Goal: Entertainment & Leisure: Consume media (video, audio)

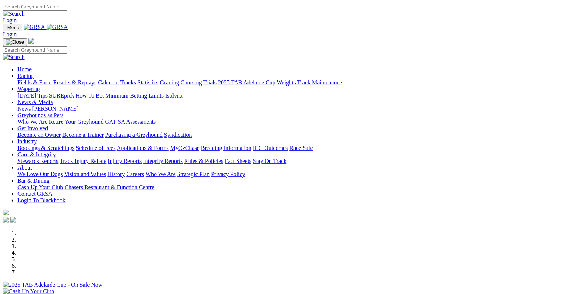
click at [90, 79] on link "Results & Replays" at bounding box center [74, 82] width 43 height 6
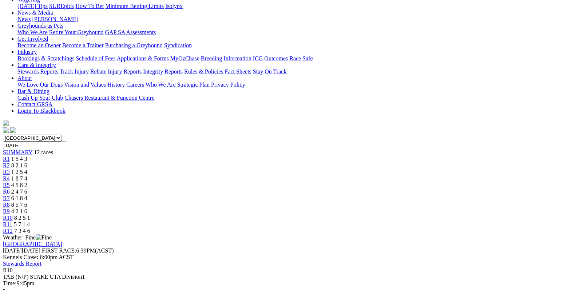
scroll to position [109, 0]
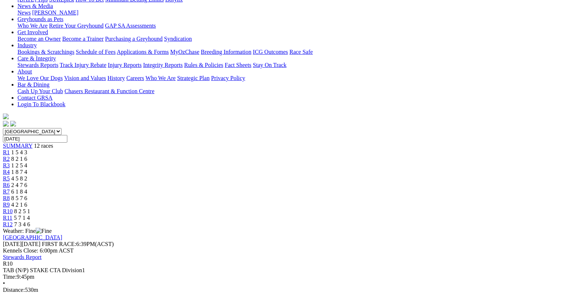
click at [27, 149] on span "1 5 4 3" at bounding box center [19, 152] width 16 height 6
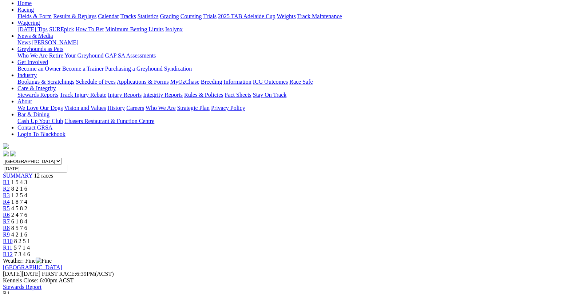
scroll to position [109, 0]
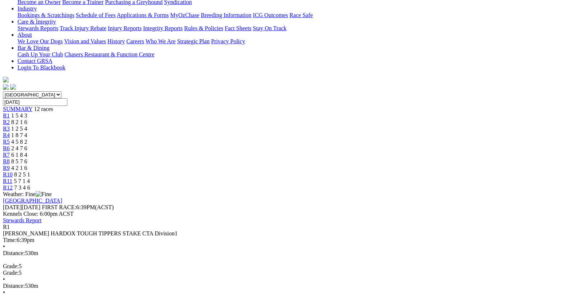
scroll to position [146, 0]
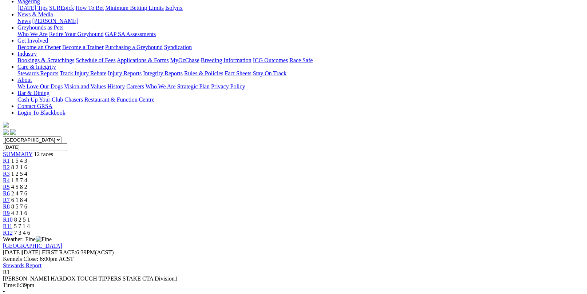
scroll to position [73, 0]
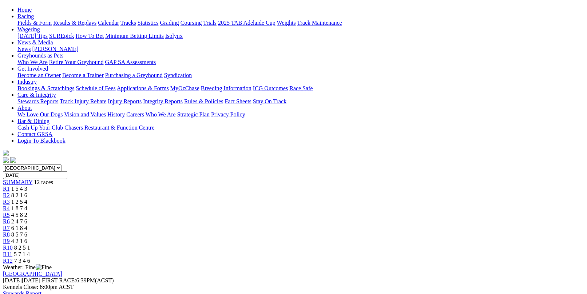
click at [10, 192] on link "R2" at bounding box center [6, 195] width 7 height 6
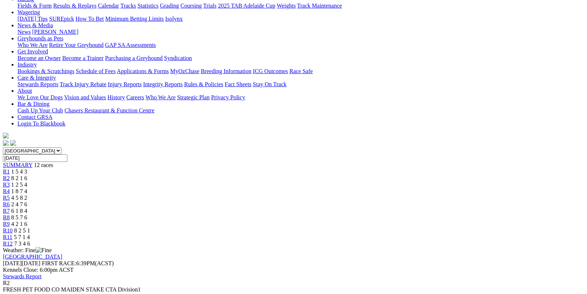
scroll to position [109, 0]
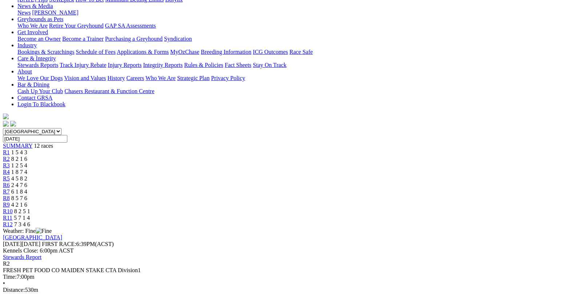
click at [208, 162] on div "R3 1 2 5 4" at bounding box center [293, 165] width 581 height 7
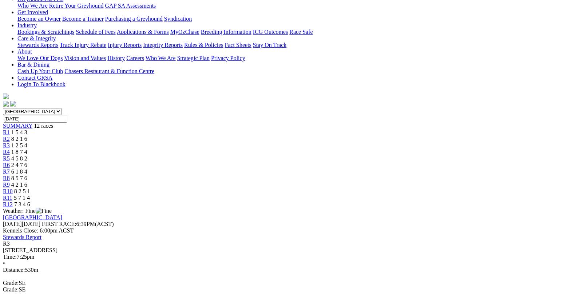
scroll to position [146, 0]
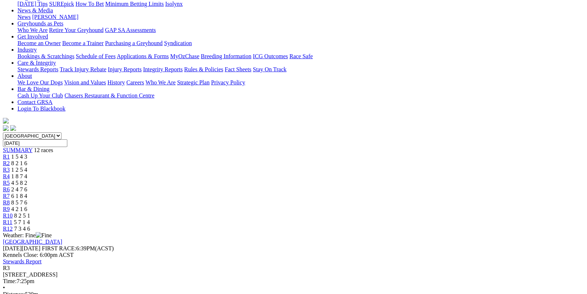
scroll to position [73, 0]
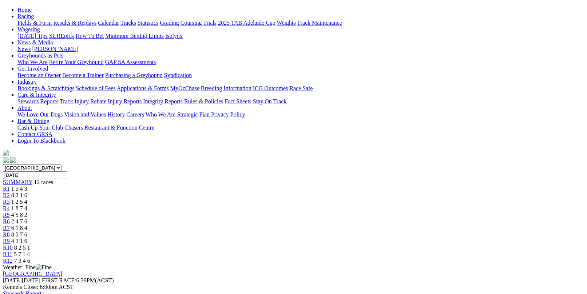
click at [10, 205] on span "R4" at bounding box center [6, 208] width 7 height 6
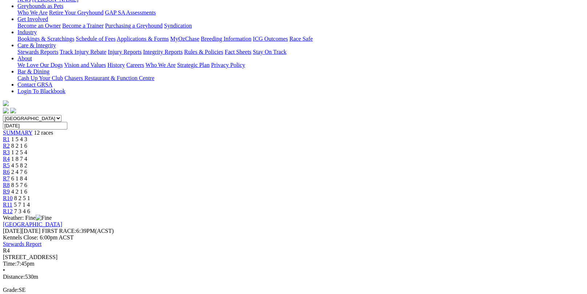
scroll to position [146, 0]
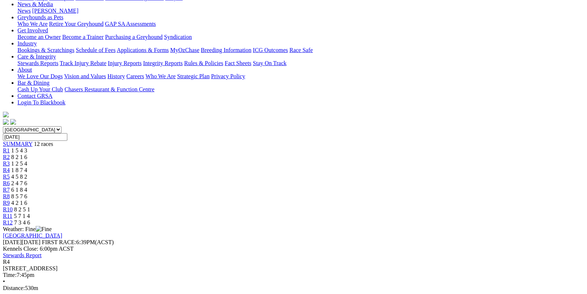
scroll to position [73, 0]
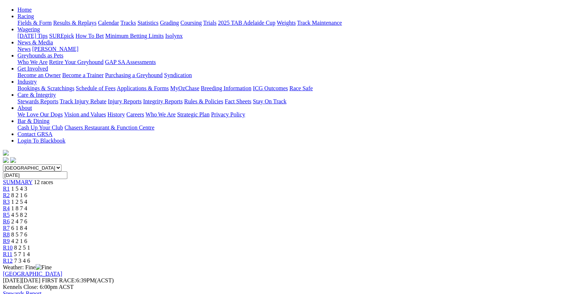
click at [27, 212] on span "4 5 8 2" at bounding box center [19, 215] width 16 height 6
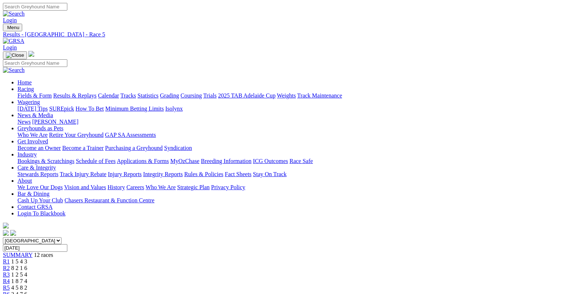
scroll to position [146, 0]
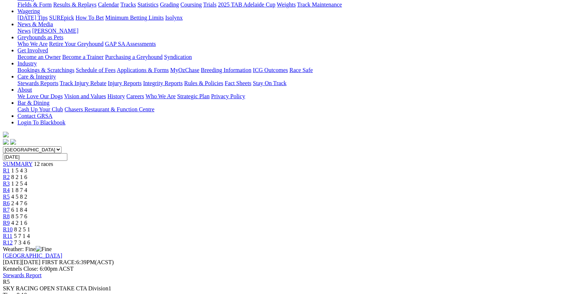
scroll to position [73, 0]
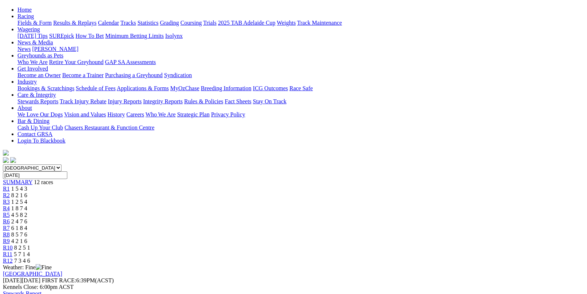
click at [300, 218] on div "R6 2 4 7 6" at bounding box center [293, 221] width 581 height 7
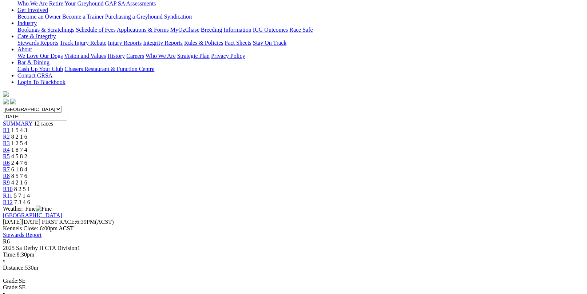
scroll to position [146, 0]
